Goal: Transaction & Acquisition: Book appointment/travel/reservation

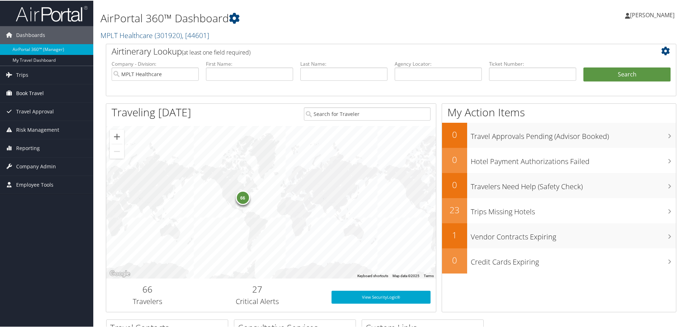
click at [35, 92] on span "Book Travel" at bounding box center [30, 93] width 28 height 18
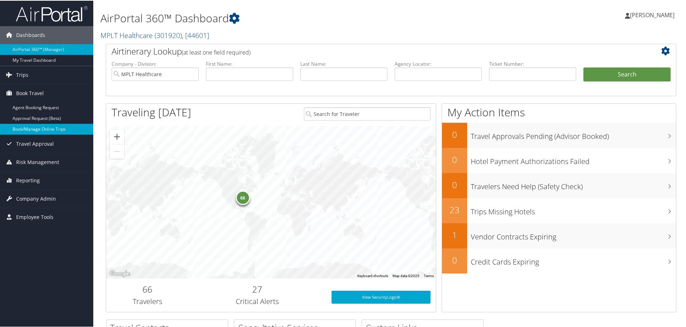
click at [46, 129] on link "Book/Manage Online Trips" at bounding box center [46, 128] width 93 height 11
